Goal: Contribute content

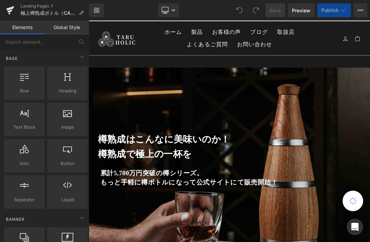
click at [44, 8] on link "Landing Pages" at bounding box center [55, 5] width 69 height 5
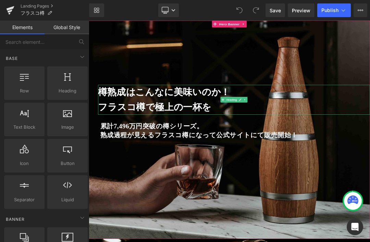
click at [370, 134] on h1 "樽熟成はこんなに美味いのか！" at bounding box center [302, 126] width 401 height 22
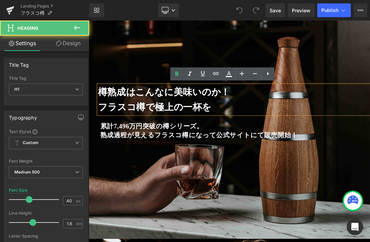
click at [370, 62] on div "樽熟成はこんなに美味いのか！ フラスコ樽で極上の一杯を Heading 累計7,496万円突破の樽シリーズ。 熟成過程が見えるフラスコ樽になって公式サイトにて…" at bounding box center [296, 182] width 415 height 322
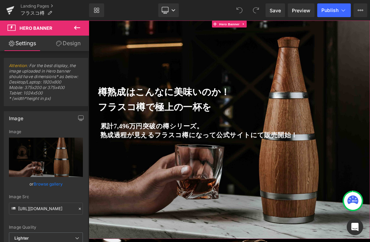
click at [0, 0] on icon "Replace Image" at bounding box center [0, 0] width 0 height 0
type input "C:\fakepath\15.jpg"
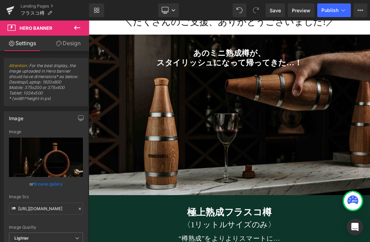
scroll to position [1735, 0]
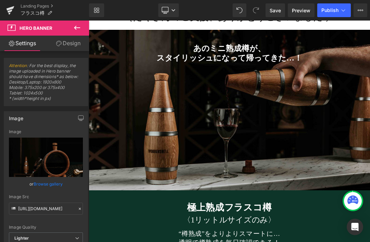
click at [370, 198] on span "あのミニ熟成樽が、 スタイリッシュになって帰ってきた…！ Heading" at bounding box center [296, 132] width 415 height 175
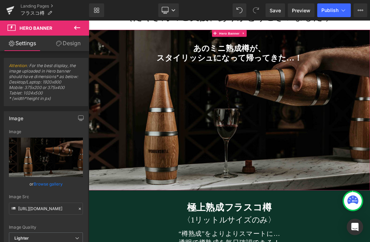
click at [58, 162] on link "Replace Image" at bounding box center [46, 157] width 74 height 39
type input "C:\fakepath\21.jpg"
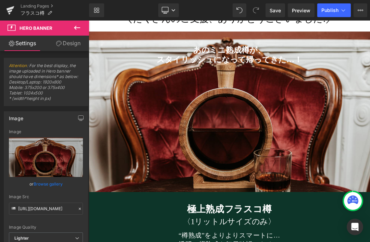
scroll to position [1727, 0]
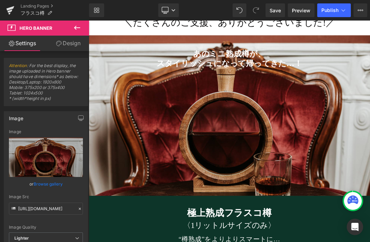
click at [321, 78] on strong "スタイリッシュになって帰ってきた…！" at bounding box center [296, 83] width 215 height 13
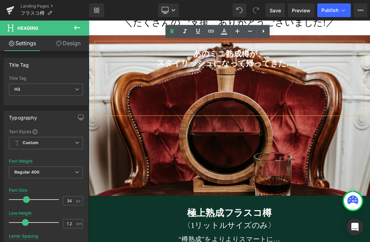
click at [277, 229] on div at bounding box center [296, 160] width 415 height 237
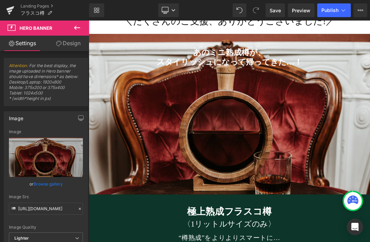
scroll to position [1728, 0]
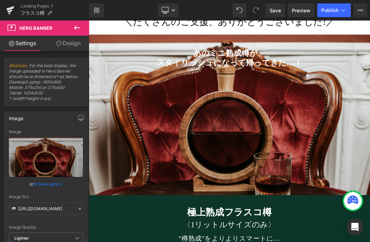
click at [312, 68] on strong "あのミニ熟成樽が、" at bounding box center [296, 68] width 107 height 13
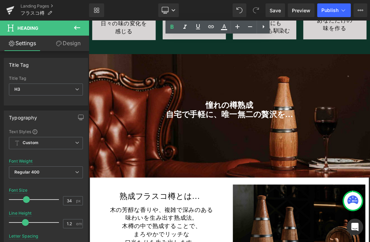
scroll to position [2211, 0]
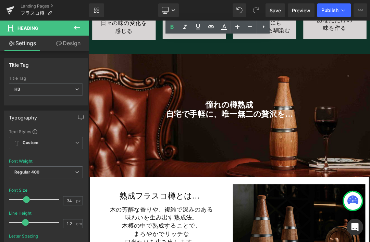
click at [370, 228] on div at bounding box center [296, 161] width 415 height 182
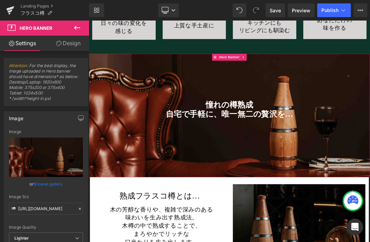
click at [0, 0] on icon "Replace Image" at bounding box center [0, 0] width 0 height 0
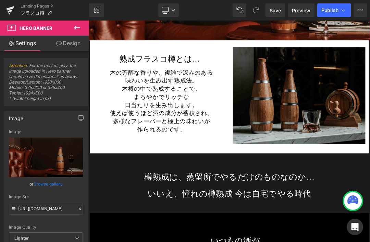
scroll to position [2415, 0]
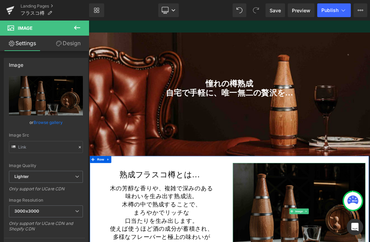
scroll to position [2242, 0]
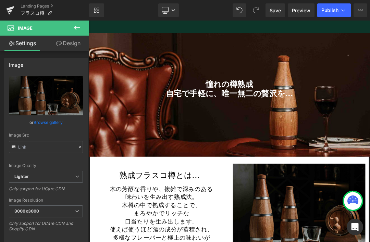
click at [370, 168] on div at bounding box center [296, 130] width 415 height 182
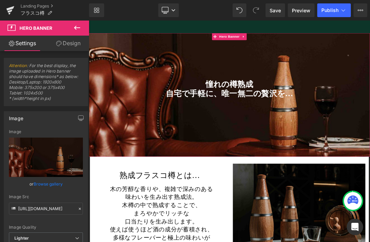
click at [0, 0] on icon "Replace Image" at bounding box center [0, 0] width 0 height 0
type input "C:\fakepath\18.jpg"
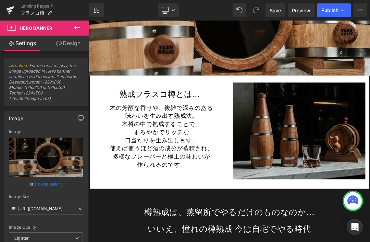
scroll to position [2376, 0]
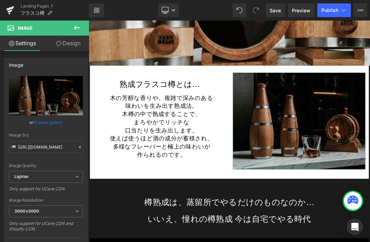
click at [0, 0] on icon "Replace Image" at bounding box center [0, 0] width 0 height 0
type input "C:\fakepath\22.jpg"
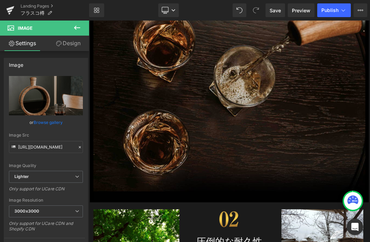
scroll to position [2920, 0]
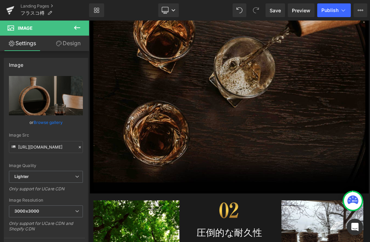
click at [370, 165] on img at bounding box center [296, 48] width 401 height 448
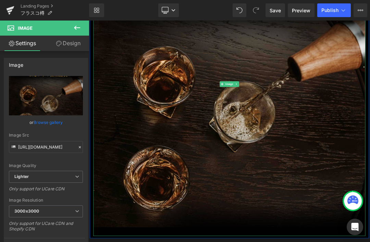
scroll to position [2851, 0]
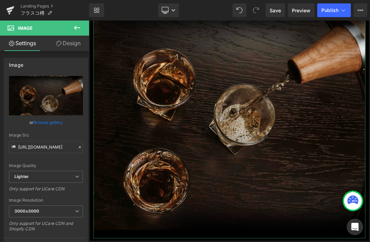
click at [0, 0] on icon "Replace Image" at bounding box center [0, 0] width 0 height 0
type input "C:\fakepath\10.jpg"
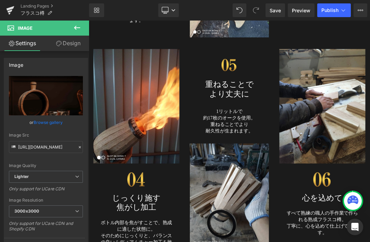
scroll to position [3416, 0]
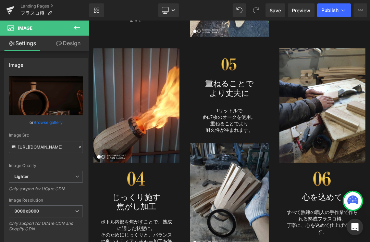
click at [167, 155] on img at bounding box center [159, 145] width 127 height 169
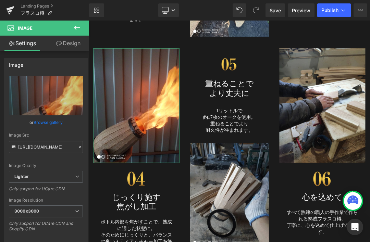
click at [0, 0] on icon "Replace Image" at bounding box center [0, 0] width 0 height 0
type input "C:\fakepath\Flask16.jpg"
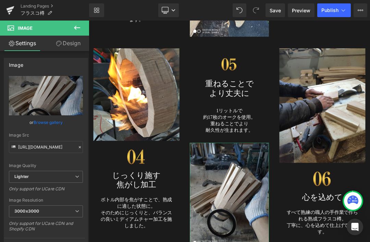
click at [56, 100] on link "Replace Image" at bounding box center [46, 95] width 74 height 39
type input "C:\fakepath\Flask4.jpg"
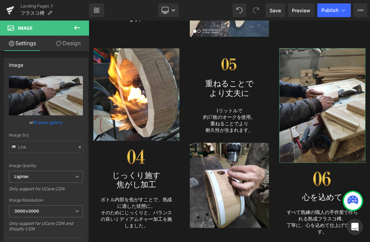
click at [0, 0] on icon "Replace Image" at bounding box center [0, 0] width 0 height 0
type input "C:\fakepath\Flask6.jpg"
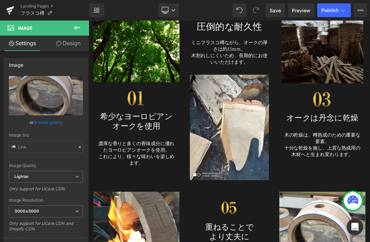
scroll to position [3215, 0]
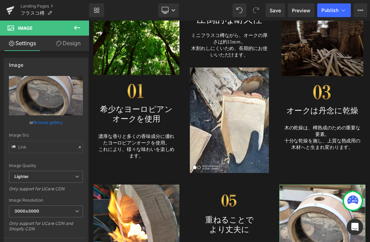
click at [280, 12] on span "Save" at bounding box center [275, 10] width 11 height 7
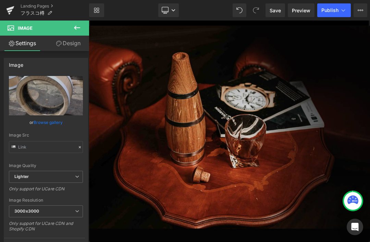
scroll to position [4964, 0]
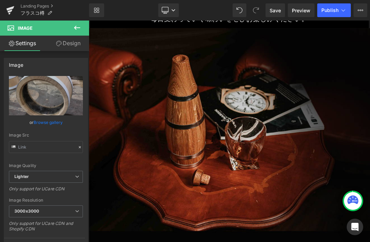
click at [357, 218] on img at bounding box center [296, 191] width 415 height 318
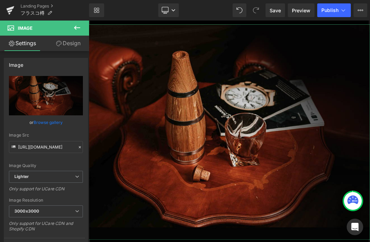
scroll to position [4983, 0]
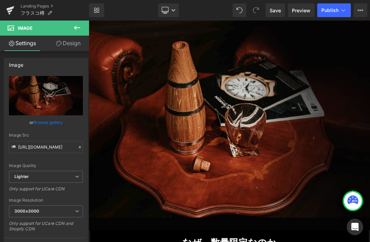
click at [290, 202] on img at bounding box center [296, 171] width 415 height 318
click at [0, 0] on icon "Replace Image" at bounding box center [0, 0] width 0 height 0
type input "C:\fakepath\20.jpg"
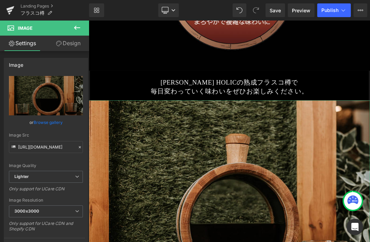
scroll to position [4845, 0]
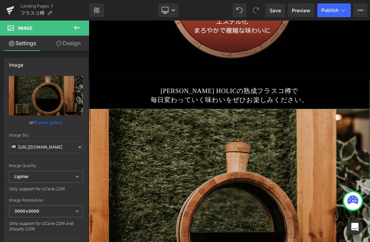
click at [345, 119] on p "[PERSON_NAME] HOLICの熟成フラスコ樽で" at bounding box center [296, 124] width 380 height 13
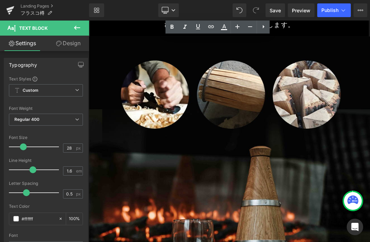
scroll to position [5477, 0]
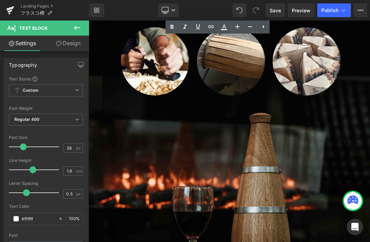
click at [357, 228] on img at bounding box center [296, 221] width 415 height 453
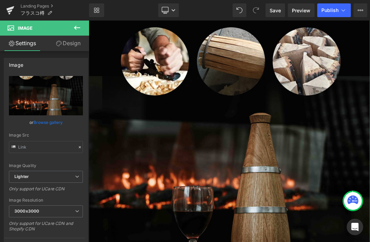
click at [0, 0] on icon "Replace Image" at bounding box center [0, 0] width 0 height 0
type input "C:\fakepath\6.jpg"
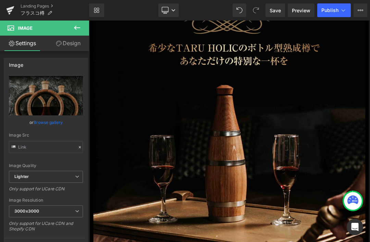
scroll to position [6193, 0]
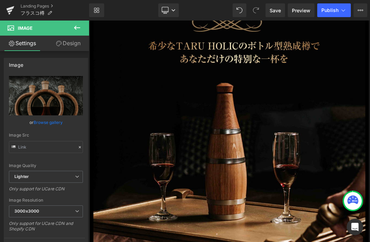
click at [316, 240] on img at bounding box center [296, 182] width 401 height 409
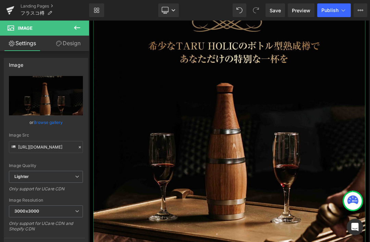
click at [0, 0] on icon "Replace Image" at bounding box center [0, 0] width 0 height 0
type input "C:\fakepath\12.jpg"
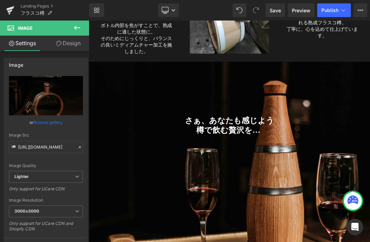
scroll to position [3673, 0]
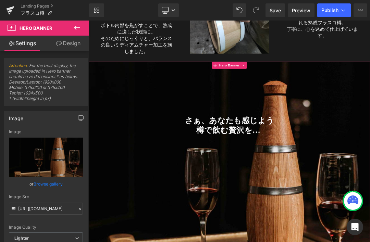
click at [0, 0] on icon "Replace Image" at bounding box center [0, 0] width 0 height 0
type input "C:\fakepath\1.jpg"
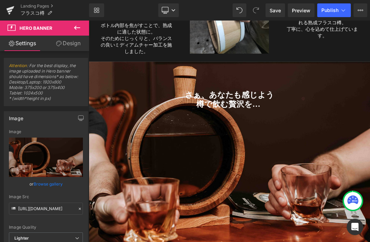
click at [0, 0] on icon "Replace Image" at bounding box center [0, 0] width 0 height 0
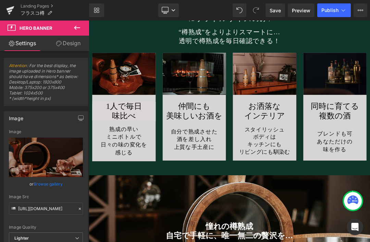
scroll to position [2033, 0]
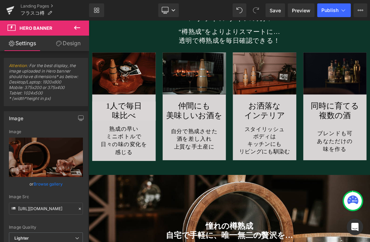
click at [248, 90] on img at bounding box center [245, 99] width 94 height 62
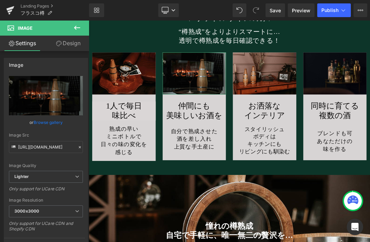
click at [0, 0] on icon "Replace Image" at bounding box center [0, 0] width 0 height 0
type input "C:\fakepath\1.jpg"
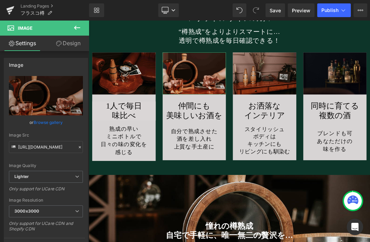
click at [275, 5] on link "Save" at bounding box center [276, 10] width 20 height 14
click at [156, 97] on img at bounding box center [141, 99] width 94 height 62
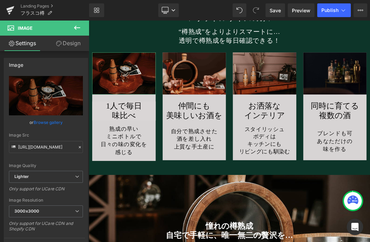
click at [0, 0] on icon "Replace Image" at bounding box center [0, 0] width 0 height 0
type input "C:\fakepath\3.jpg"
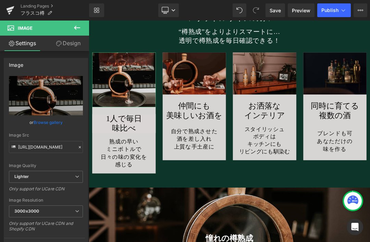
click at [160, 101] on img at bounding box center [141, 108] width 94 height 81
click at [59, 100] on link "Replace Image" at bounding box center [46, 95] width 74 height 39
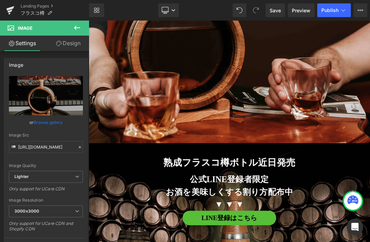
scroll to position [3848, 0]
click at [370, 134] on span "さぁ、あなたも感じよう 樽で飲む贅沢を… Heading" at bounding box center [296, 63] width 415 height 193
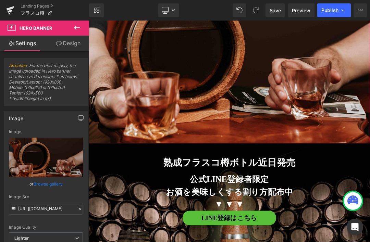
click at [0, 0] on icon "Replace Image" at bounding box center [0, 0] width 0 height 0
type input "C:\fakepath\9.jpg"
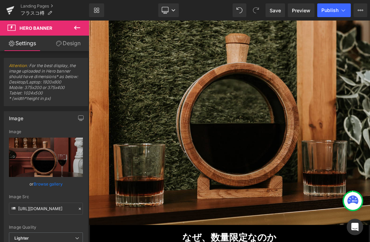
scroll to position [5018, 0]
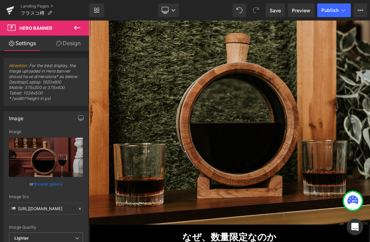
click at [282, 14] on link "Save" at bounding box center [276, 10] width 20 height 14
